Goal: Information Seeking & Learning: Understand process/instructions

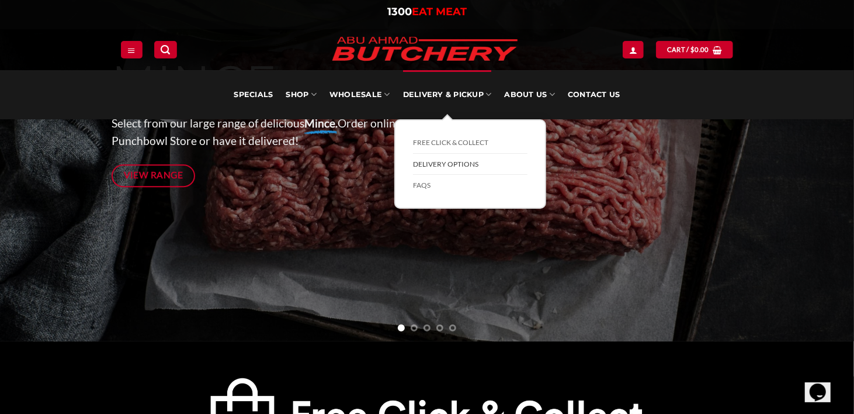
click at [430, 159] on link "Delivery Options" at bounding box center [470, 165] width 115 height 22
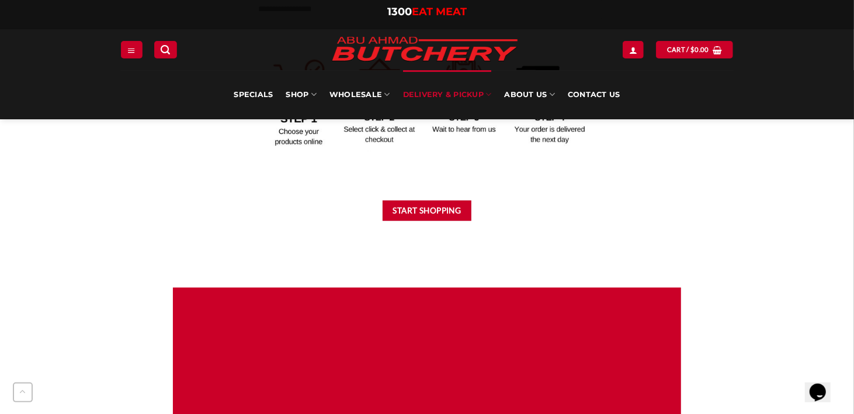
scroll to position [409, 0]
